Goal: Information Seeking & Learning: Learn about a topic

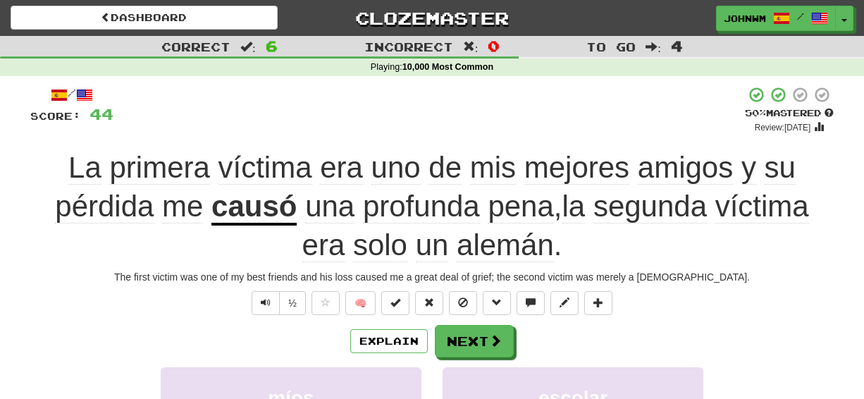
scroll to position [120, 0]
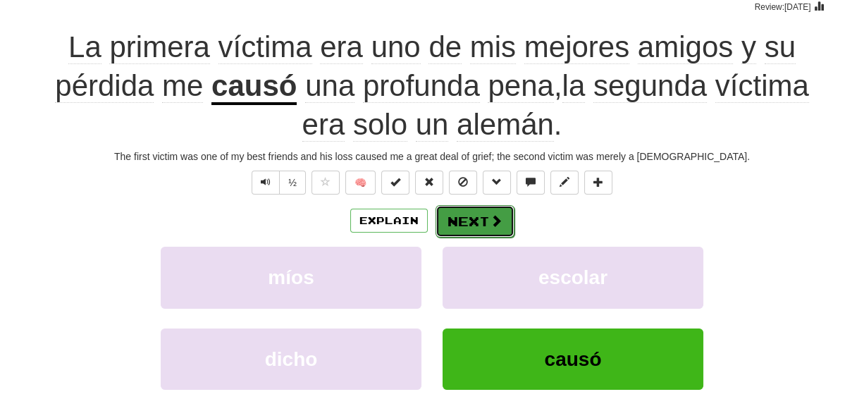
click at [477, 218] on button "Next" at bounding box center [474, 221] width 79 height 32
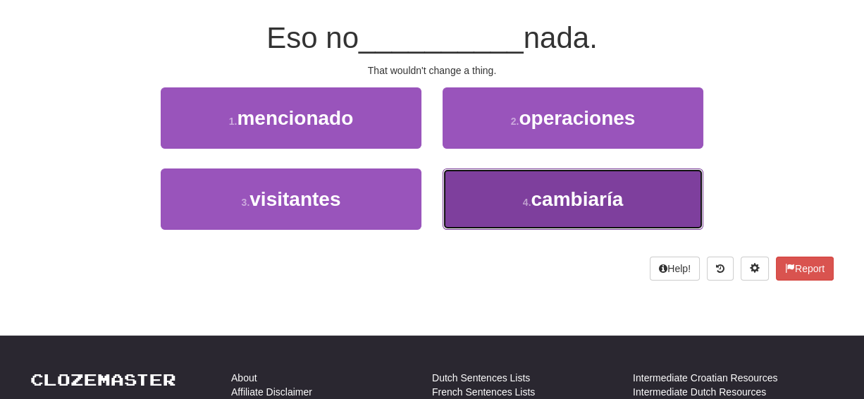
click at [594, 188] on span "cambiaría" at bounding box center [576, 199] width 92 height 22
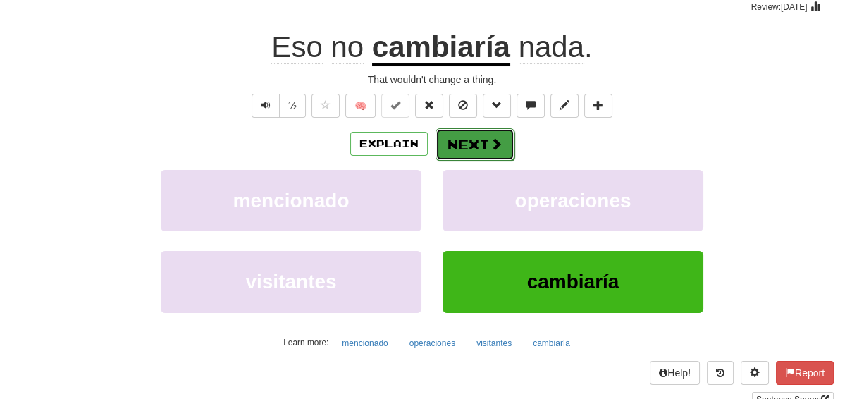
click at [470, 135] on button "Next" at bounding box center [474, 144] width 79 height 32
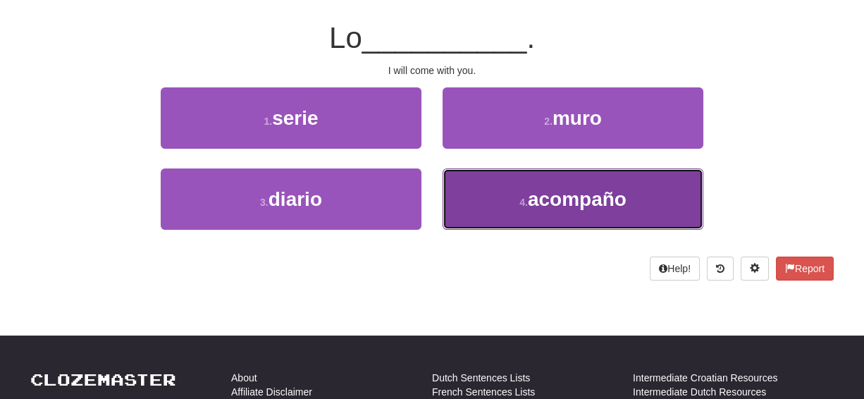
click at [578, 199] on span "acompaño" at bounding box center [577, 199] width 99 height 22
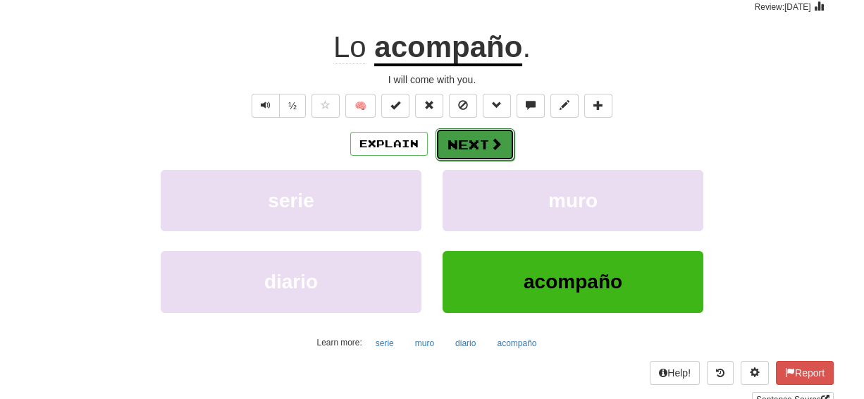
click at [459, 144] on button "Next" at bounding box center [474, 144] width 79 height 32
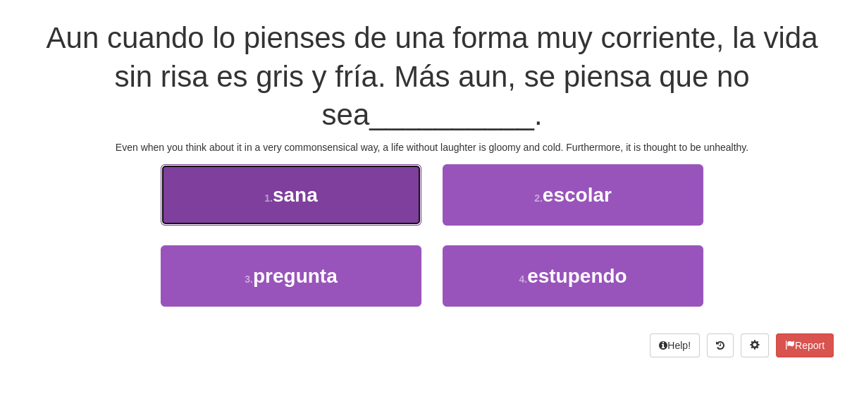
click at [276, 184] on span "sana" at bounding box center [295, 195] width 45 height 22
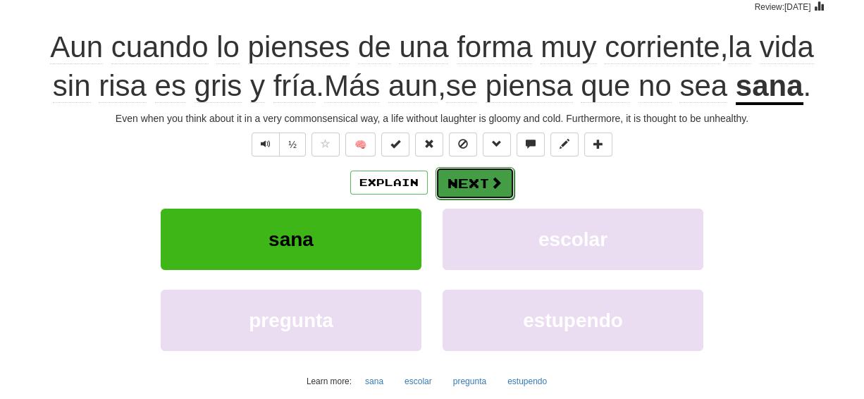
click at [471, 174] on button "Next" at bounding box center [474, 183] width 79 height 32
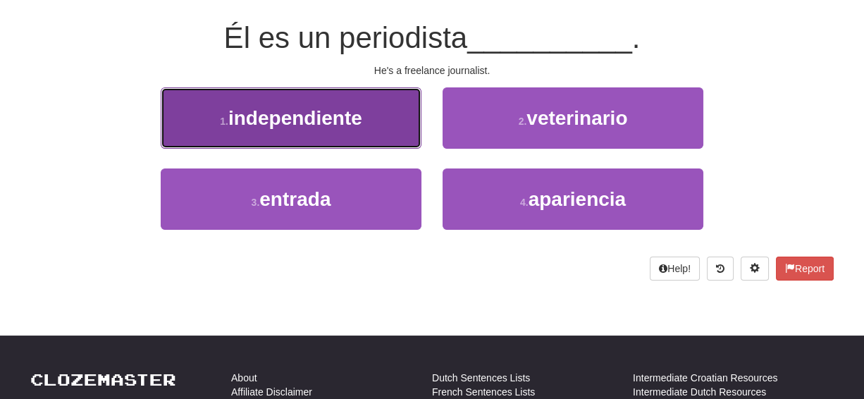
click at [322, 113] on span "independiente" at bounding box center [295, 118] width 134 height 22
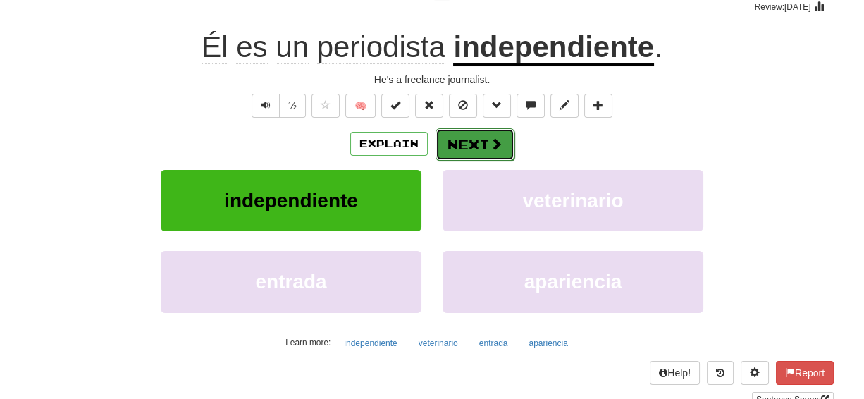
click at [467, 147] on button "Next" at bounding box center [474, 144] width 79 height 32
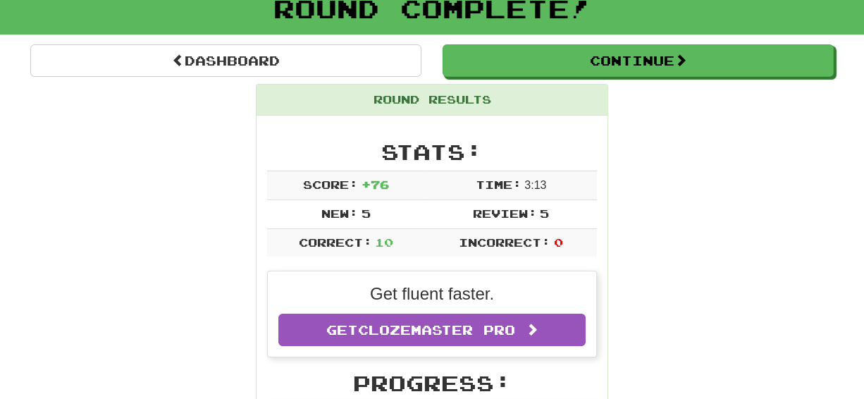
scroll to position [74, 0]
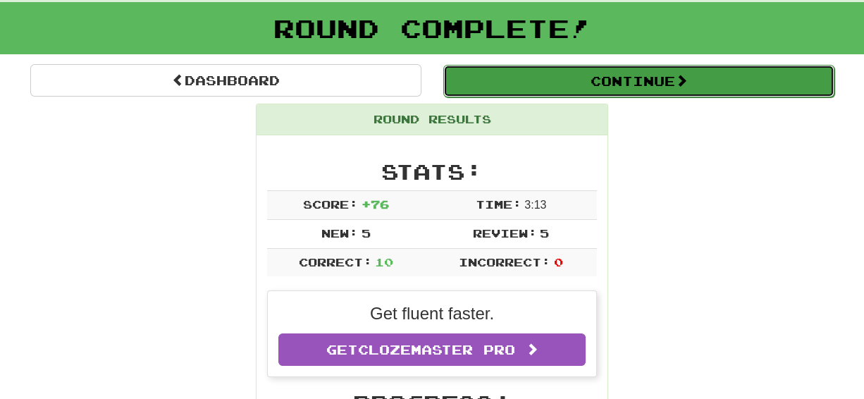
click at [692, 77] on button "Continue" at bounding box center [638, 81] width 391 height 32
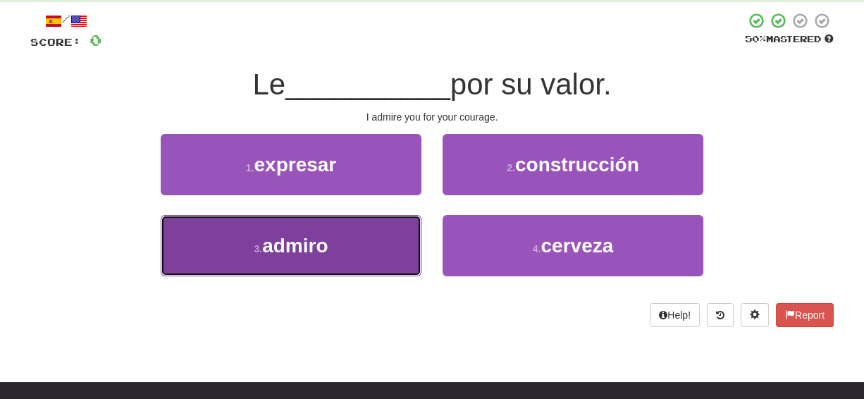
click at [299, 244] on span "admiro" at bounding box center [295, 246] width 66 height 22
